Goal: Task Accomplishment & Management: Manage account settings

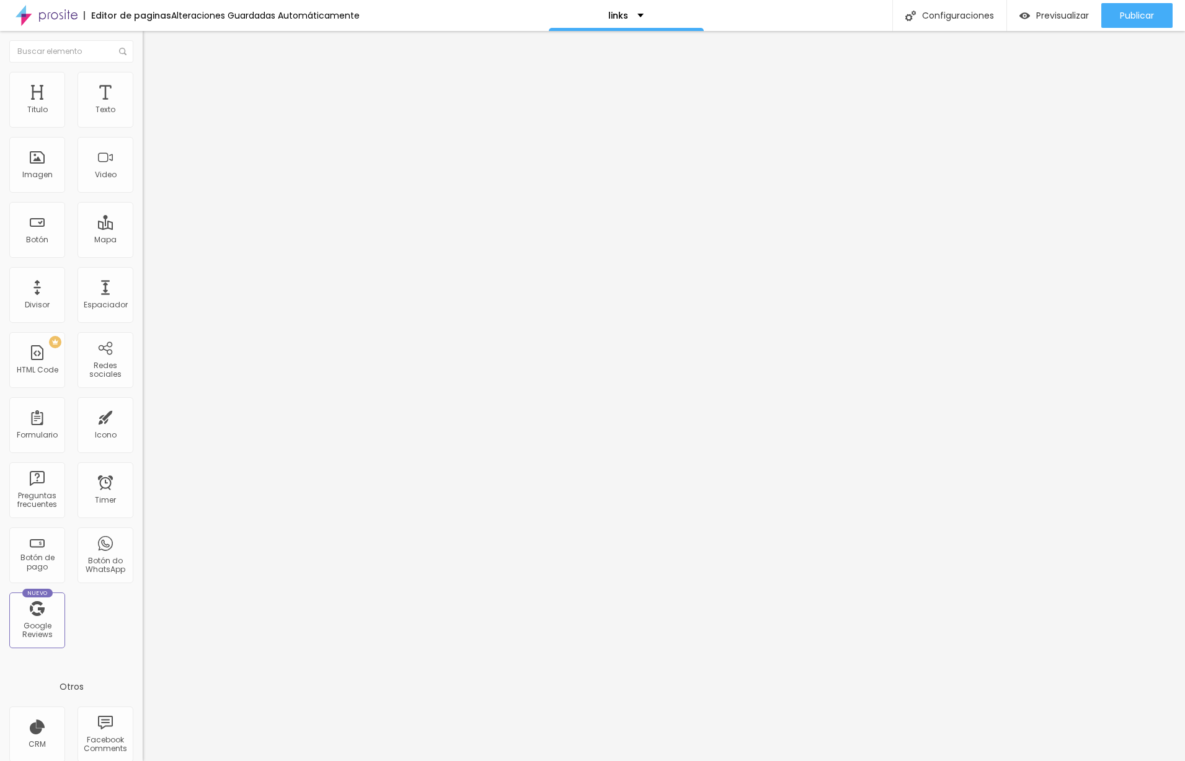
drag, startPoint x: 94, startPoint y: 139, endPoint x: 114, endPoint y: 144, distance: 21.0
click at [143, 117] on input "MINIS NAVIDEÑAS 2024" at bounding box center [217, 110] width 149 height 12
click at [143, 117] on input "MINIS NAVIDEÑAS 2025" at bounding box center [217, 110] width 149 height 12
type input "MINIS NAVIDEÑAS 2025"
click at [143, 255] on input "http://www.pklfotografia.com/minis-navidad-2024" at bounding box center [217, 249] width 149 height 12
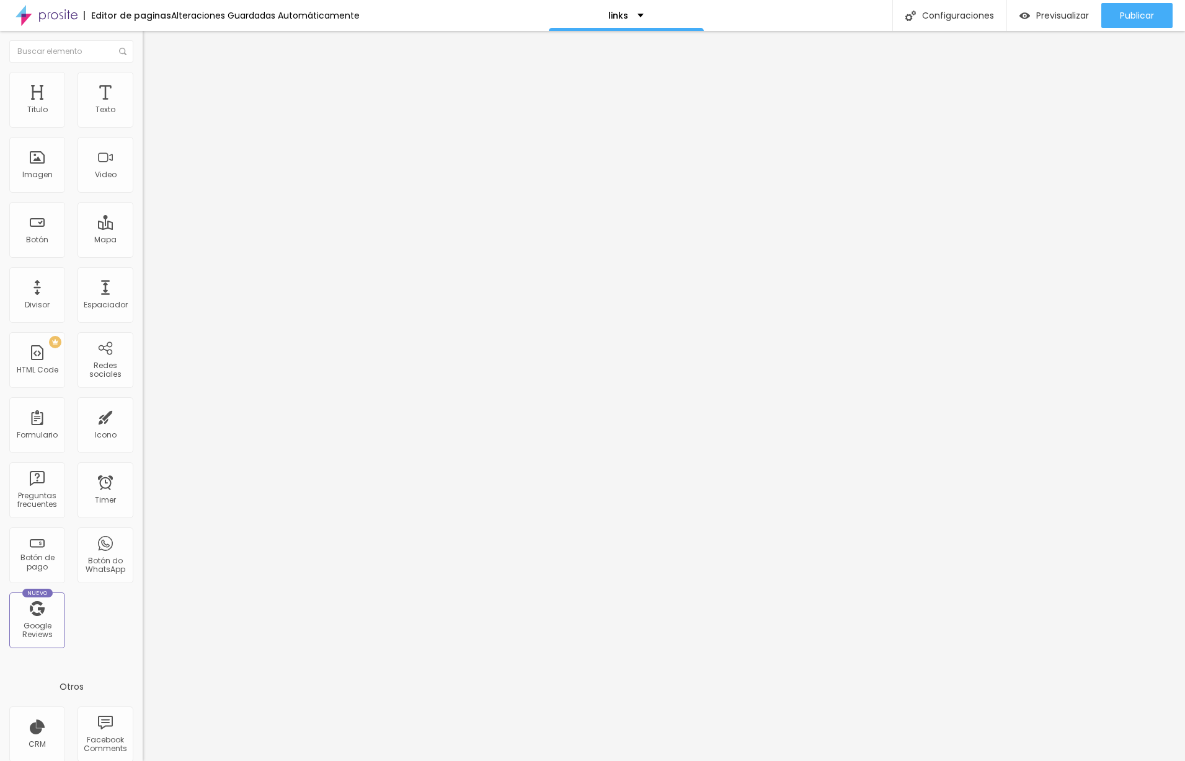
drag, startPoint x: 17, startPoint y: 138, endPoint x: 32, endPoint y: 141, distance: 15.9
click at [143, 117] on input "MINIS NAVIDEÑAS 2025" at bounding box center [217, 110] width 149 height 12
